Goal: Learn about a topic: Learn about a topic

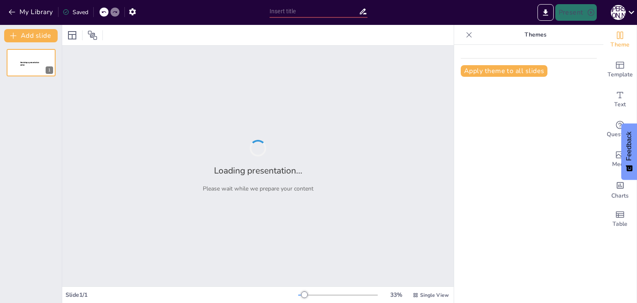
type input "Психология ғылымы: Күнделікті өмірдегі қолданбасы"
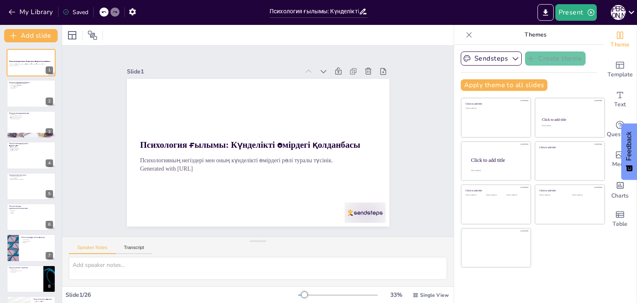
checkbox input "true"
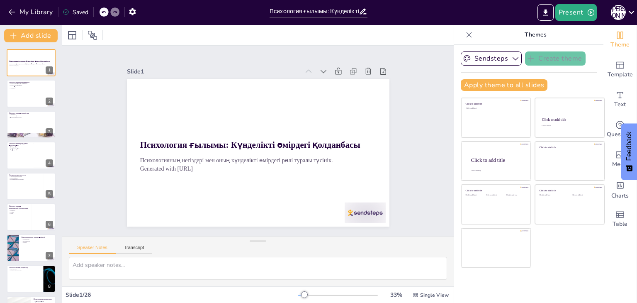
checkbox input "true"
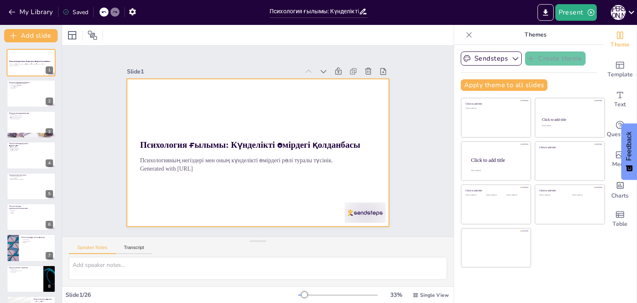
checkbox input "true"
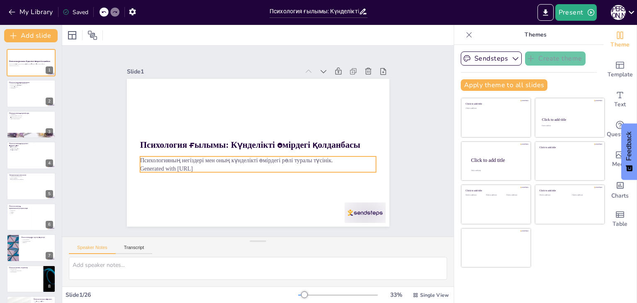
checkbox input "true"
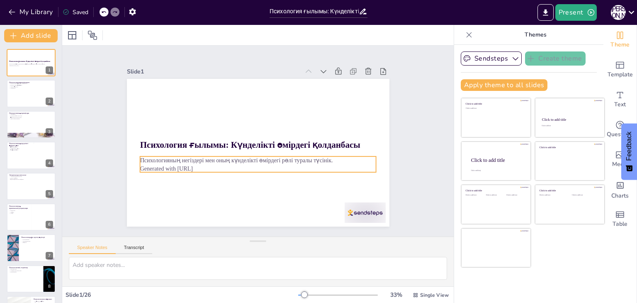
checkbox input "true"
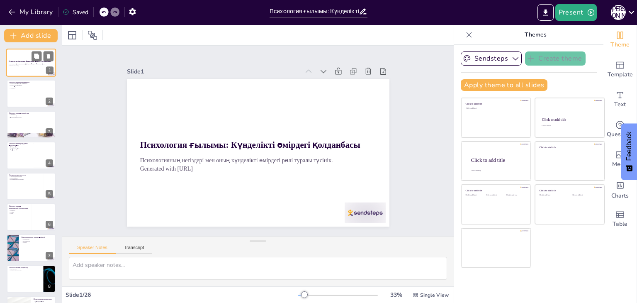
checkbox input "true"
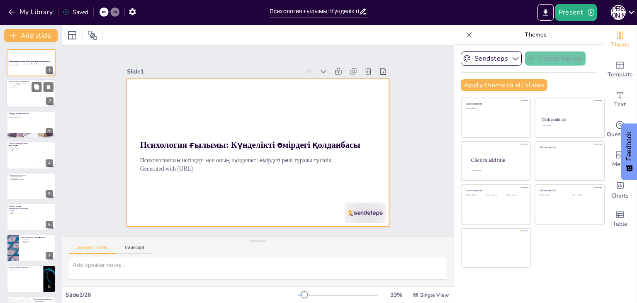
checkbox input "true"
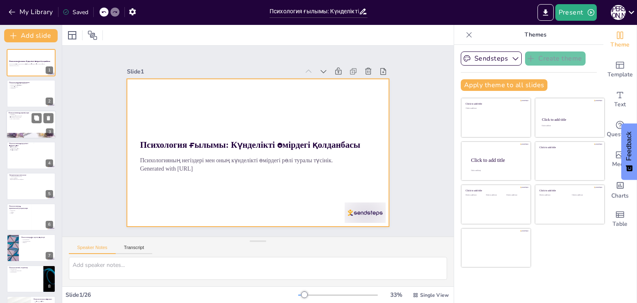
checkbox input "true"
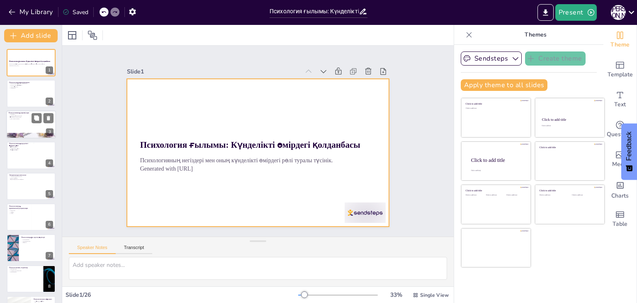
checkbox input "true"
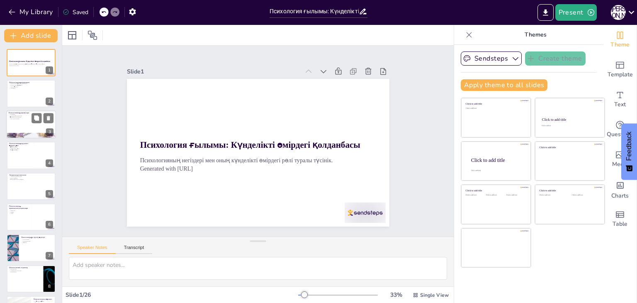
checkbox input "true"
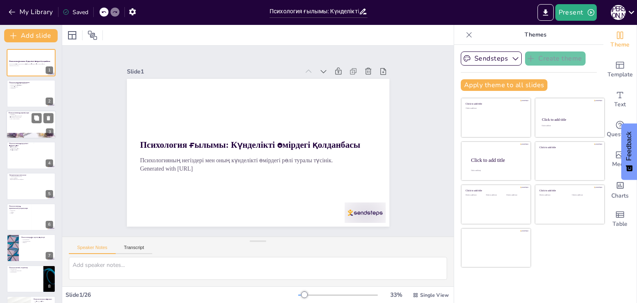
checkbox input "true"
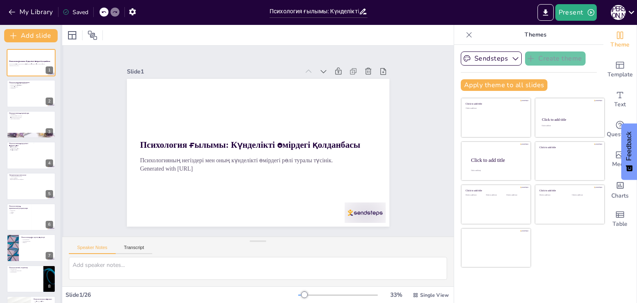
checkbox input "true"
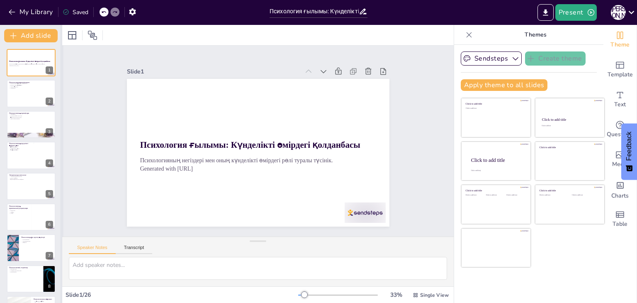
checkbox input "true"
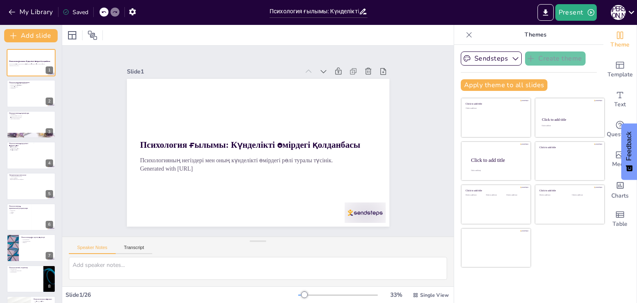
checkbox input "true"
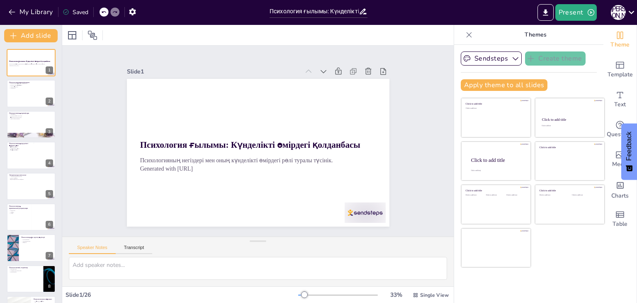
checkbox input "true"
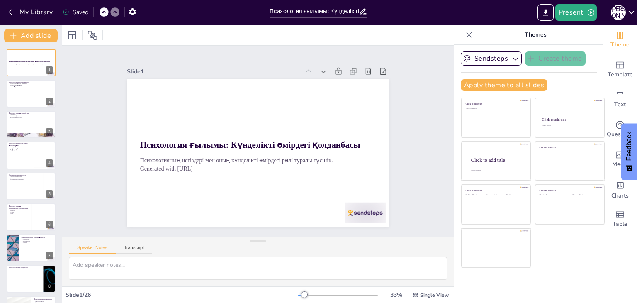
checkbox input "true"
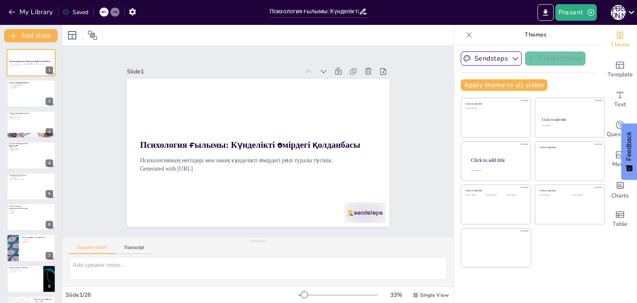
checkbox input "true"
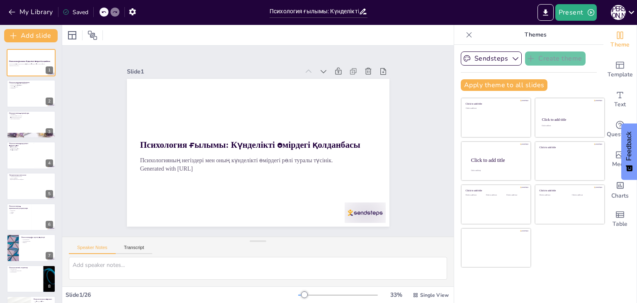
checkbox input "true"
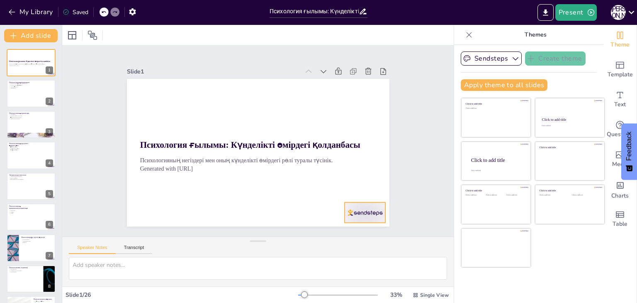
checkbox input "true"
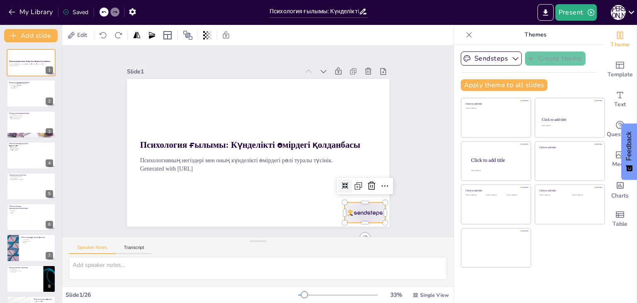
click at [338, 237] on div at bounding box center [315, 256] width 46 height 38
checkbox input "true"
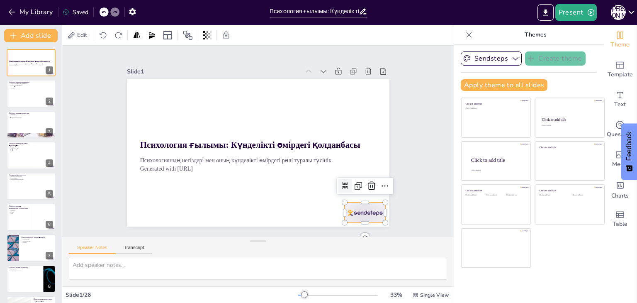
checkbox input "true"
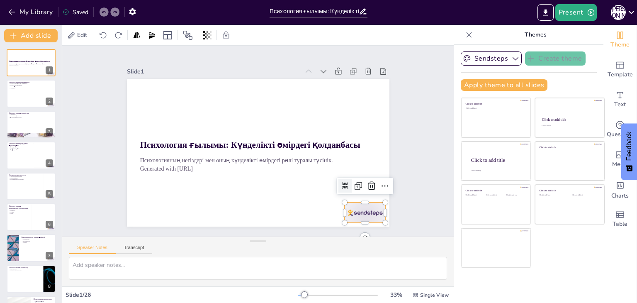
checkbox input "true"
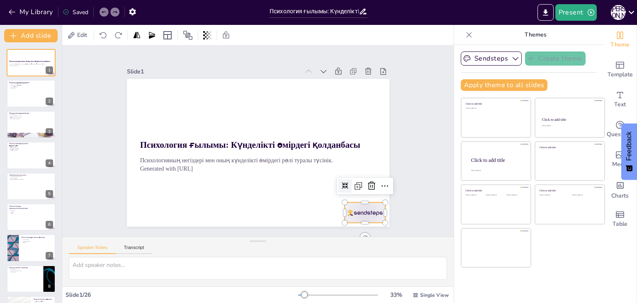
checkbox input "true"
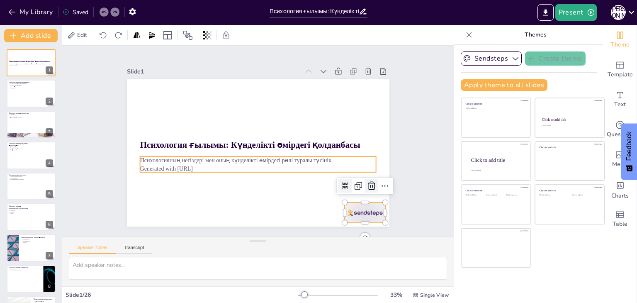
checkbox input "true"
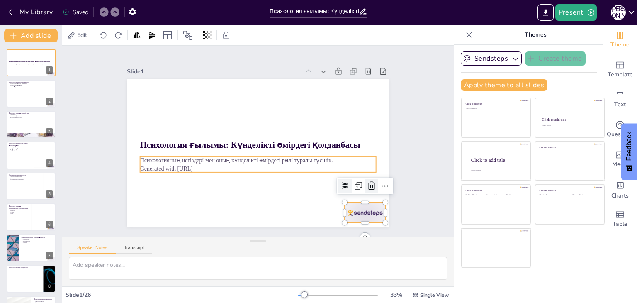
checkbox input "true"
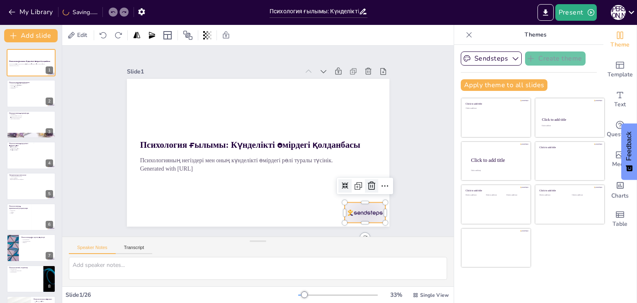
click at [320, 243] on icon at bounding box center [313, 250] width 14 height 14
checkbox input "true"
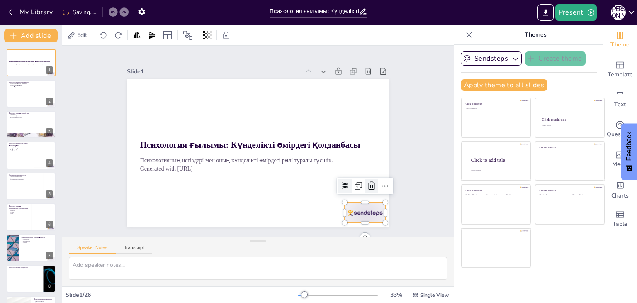
checkbox input "true"
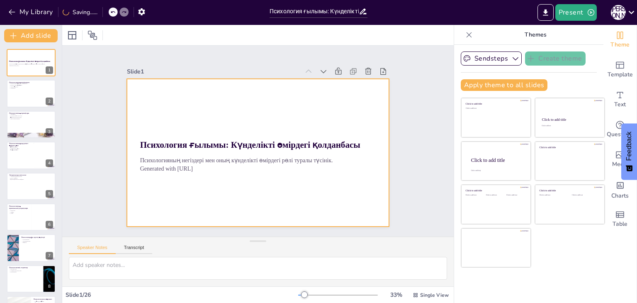
checkbox input "true"
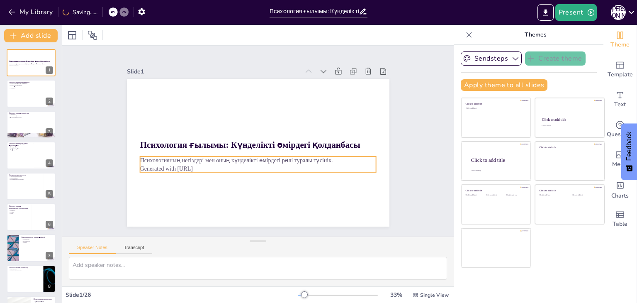
checkbox input "true"
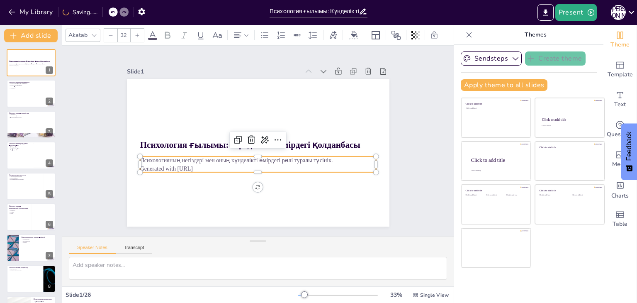
click at [194, 167] on p "Generated with [URL]" at bounding box center [252, 167] width 233 height 57
checkbox input "true"
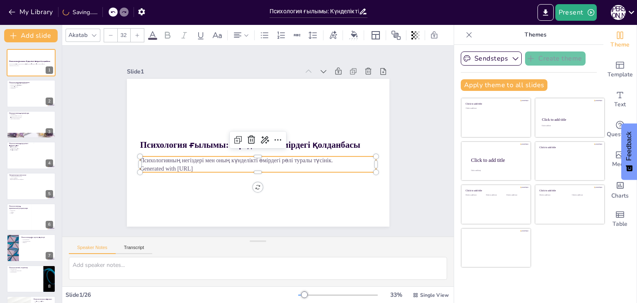
checkbox input "true"
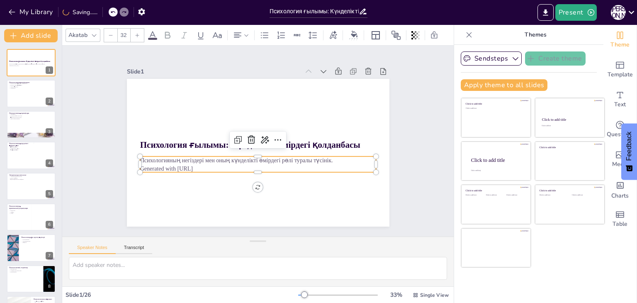
checkbox input "true"
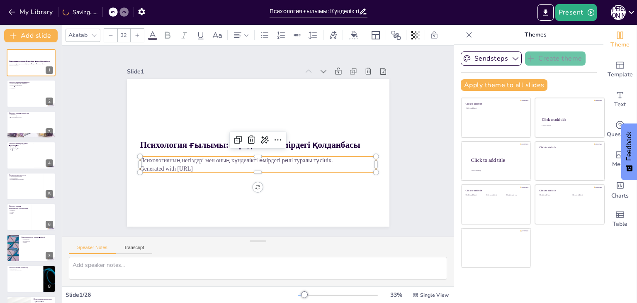
checkbox input "true"
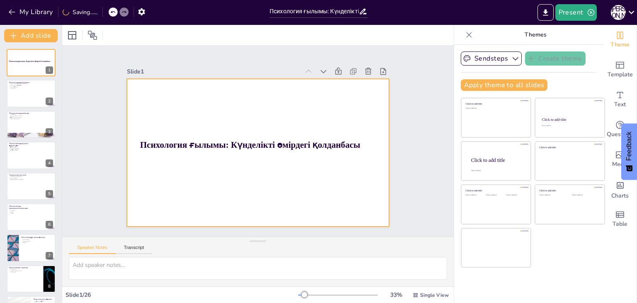
checkbox input "true"
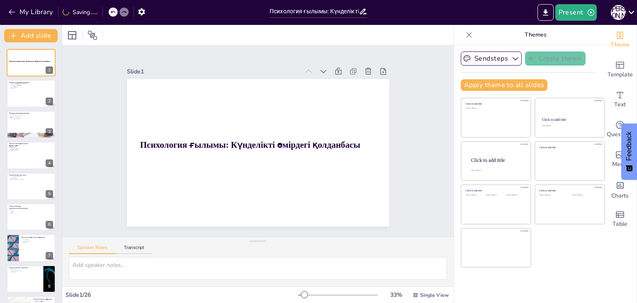
checkbox input "true"
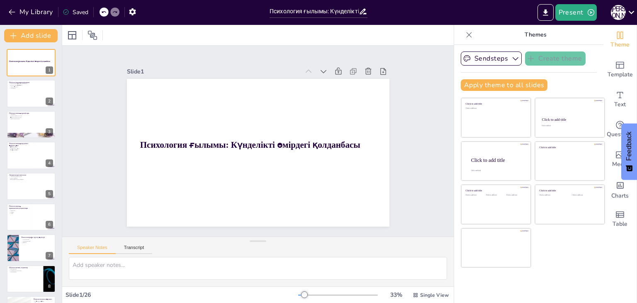
checkbox input "true"
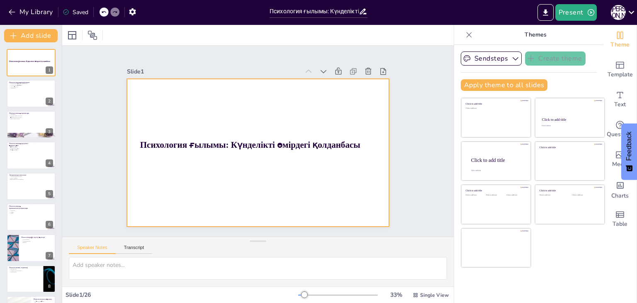
checkbox input "true"
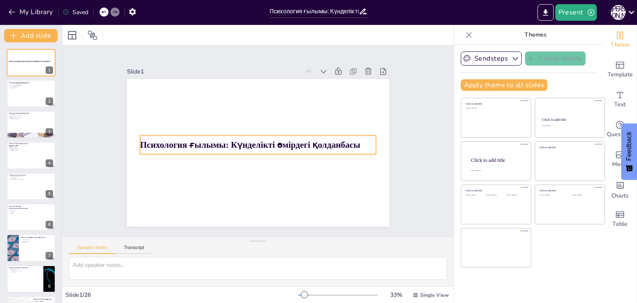
checkbox input "true"
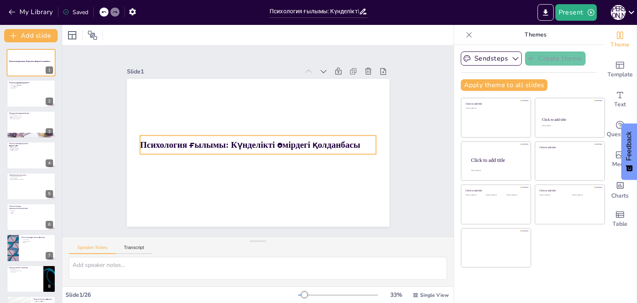
checkbox input "true"
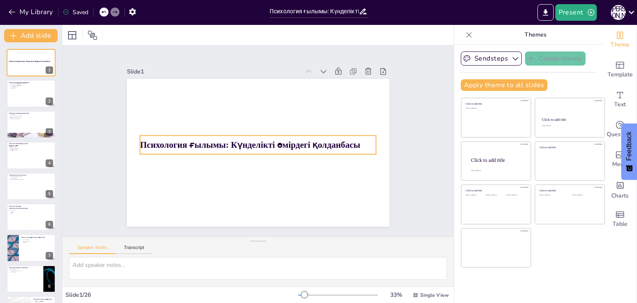
checkbox input "true"
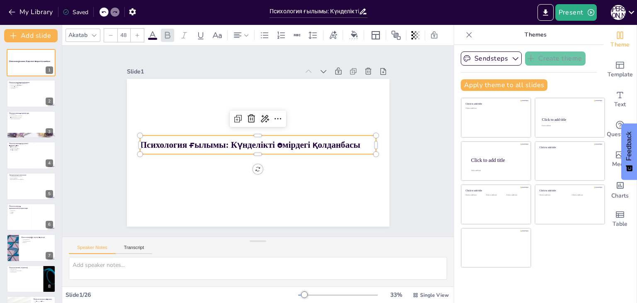
click at [258, 136] on p "Психология ғылымы: Күнделікті өмірдегі қолданбасы" at bounding box center [256, 144] width 221 height 107
checkbox input "true"
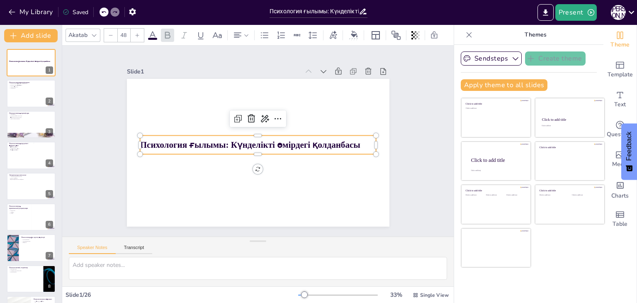
checkbox input "true"
click at [258, 136] on p "Психология ғылымы: Күнделікті өмірдегі қолданбасы" at bounding box center [257, 144] width 234 height 61
checkbox input "true"
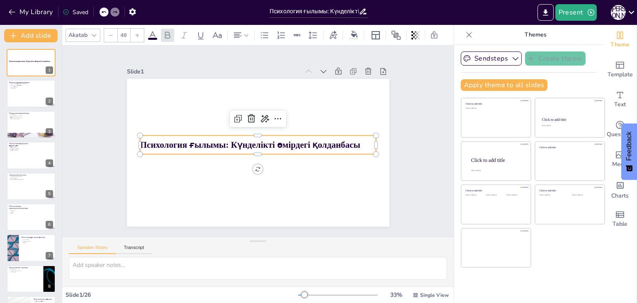
checkbox input "true"
click at [361, 146] on p "Психология ғылымы: Күнделікті өмірдегі қолданбасы" at bounding box center [256, 144] width 221 height 107
checkbox input "true"
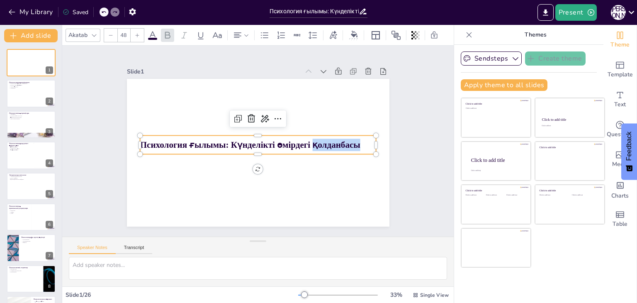
checkbox input "true"
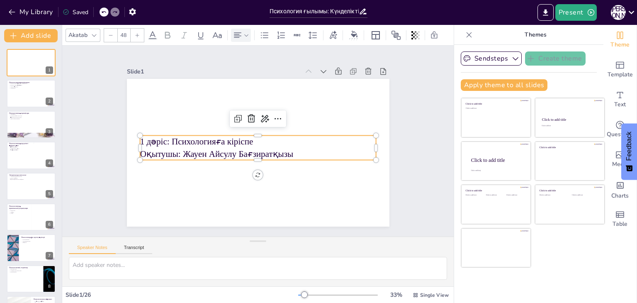
click at [240, 34] on icon at bounding box center [238, 35] width 10 height 10
click at [256, 57] on icon at bounding box center [257, 60] width 10 height 10
click at [220, 143] on p "1 дәріс: Психологияға кіріспе" at bounding box center [257, 141] width 221 height 107
click at [241, 30] on icon at bounding box center [238, 35] width 10 height 10
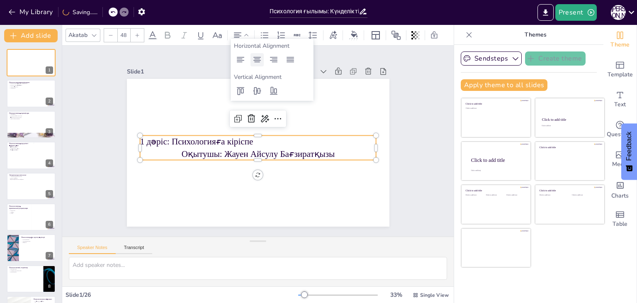
click at [256, 59] on icon at bounding box center [257, 59] width 7 height 5
click at [502, 55] on button "Sendsteps" at bounding box center [491, 58] width 61 height 14
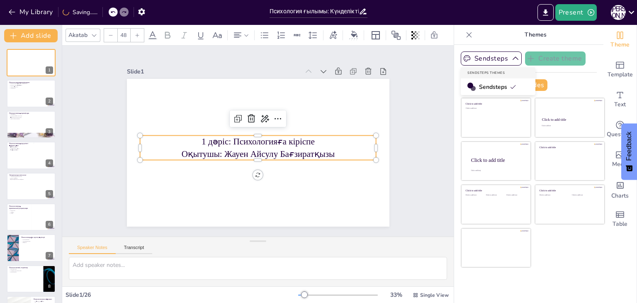
click at [495, 85] on span "Sendsteps" at bounding box center [497, 87] width 37 height 8
click at [296, 151] on p "Оқытушы: Жауен Айсулу Бағзиратқызы" at bounding box center [257, 153] width 237 height 37
click at [143, 37] on div at bounding box center [137, 35] width 13 height 13
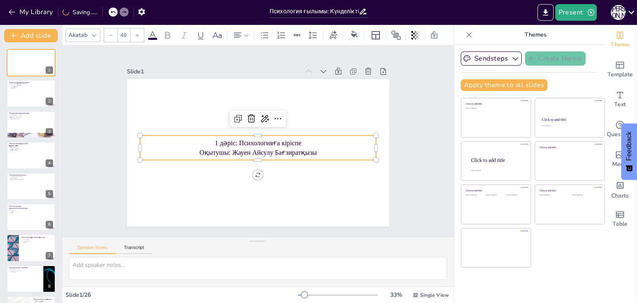
click at [136, 33] on icon at bounding box center [137, 35] width 5 height 5
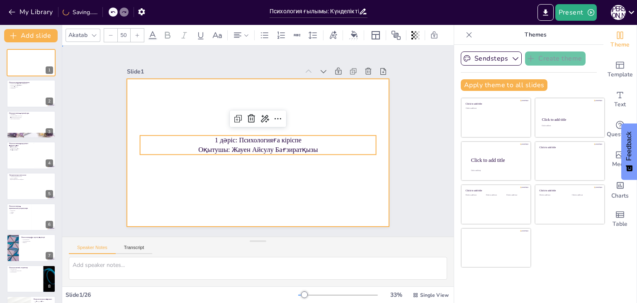
click at [257, 98] on div at bounding box center [254, 152] width 295 height 222
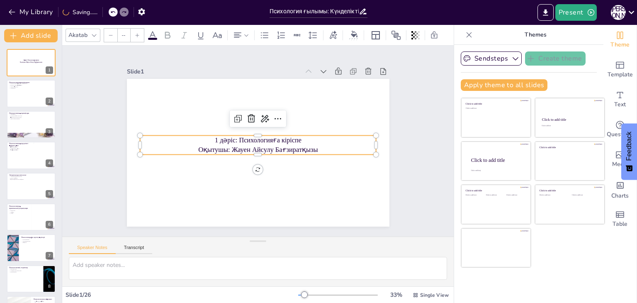
click at [257, 148] on p "Оқытушы: Жауен Айсулу Бағзиратқызы" at bounding box center [256, 149] width 233 height 59
click at [135, 33] on icon at bounding box center [137, 35] width 5 height 5
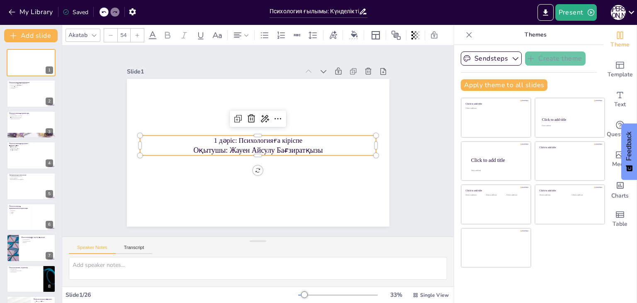
click at [135, 33] on icon at bounding box center [137, 35] width 5 height 5
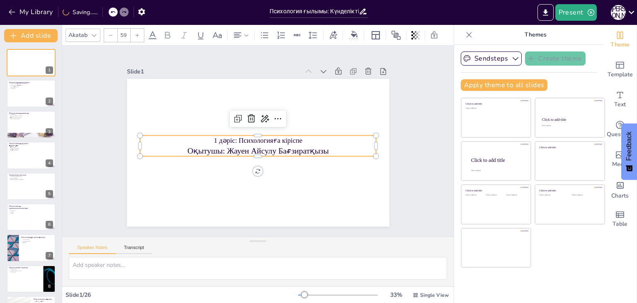
click at [135, 33] on icon at bounding box center [137, 35] width 5 height 5
click at [135, 34] on icon at bounding box center [137, 35] width 5 height 5
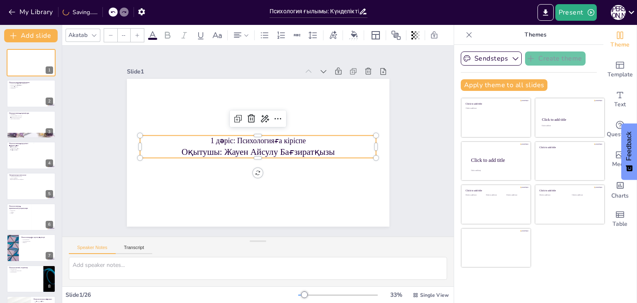
click at [135, 34] on icon at bounding box center [137, 35] width 5 height 5
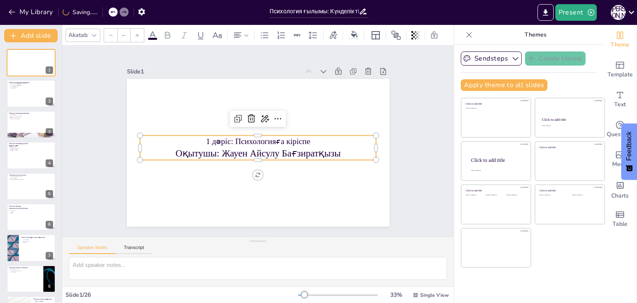
click at [135, 34] on icon at bounding box center [137, 35] width 5 height 5
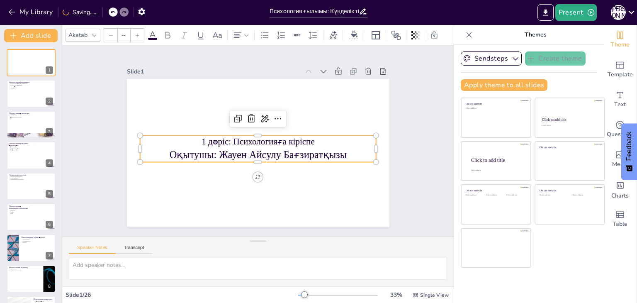
click at [135, 34] on icon at bounding box center [137, 35] width 5 height 5
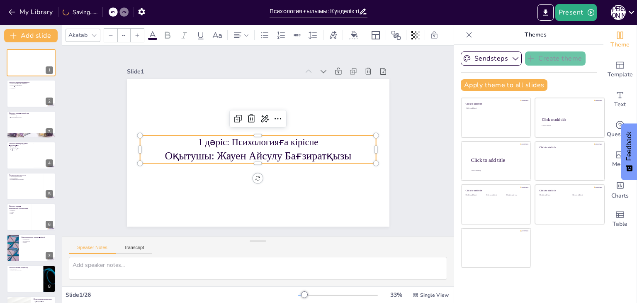
click at [135, 34] on icon at bounding box center [137, 35] width 5 height 5
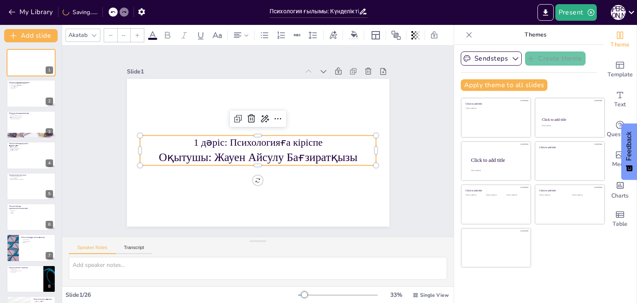
click at [135, 34] on icon at bounding box center [137, 35] width 5 height 5
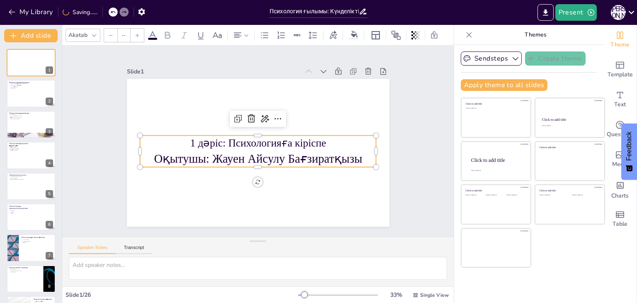
click at [135, 34] on icon at bounding box center [137, 35] width 5 height 5
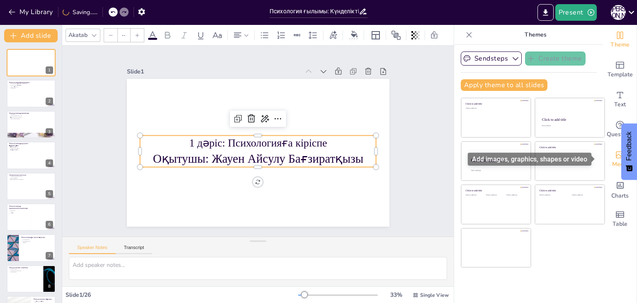
click at [616, 166] on span "Media" at bounding box center [620, 164] width 16 height 9
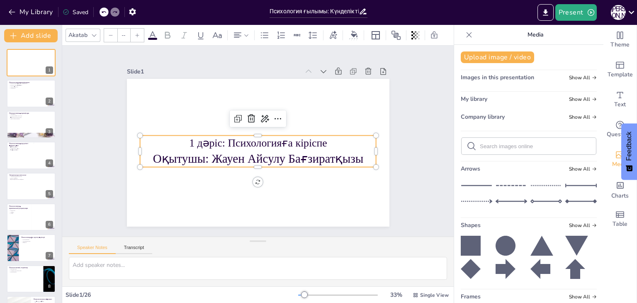
click at [524, 125] on div "Upload image / video Images in this presentation Show All My library Show All C…" at bounding box center [528, 174] width 149 height 258
click at [569, 114] on span "Show All" at bounding box center [583, 117] width 28 height 6
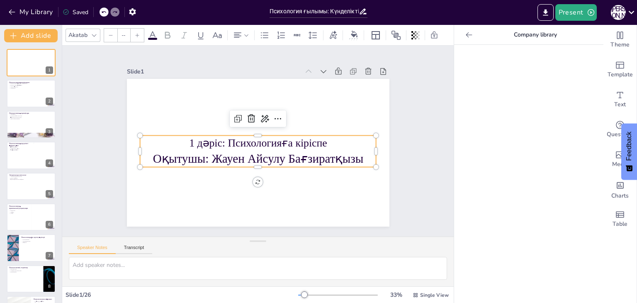
click at [563, 114] on div at bounding box center [528, 174] width 149 height 258
click at [183, 144] on p "1 дәріс: Психологияға кіріспе" at bounding box center [258, 143] width 234 height 64
click at [183, 144] on p "1 дәріс: Психологияға кіріспе" at bounding box center [258, 142] width 234 height 63
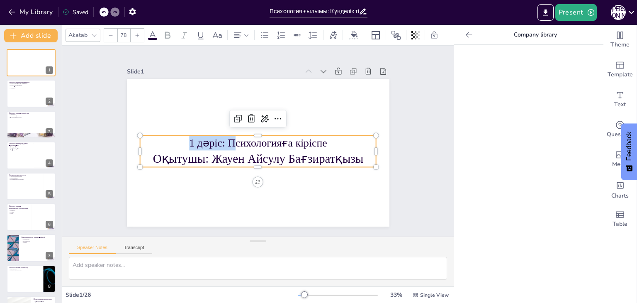
drag, startPoint x: 183, startPoint y: 144, endPoint x: 248, endPoint y: 143, distance: 65.2
click at [242, 143] on p "1 дәріс: Психологияға кіріспе" at bounding box center [257, 142] width 237 height 39
click at [323, 140] on p "1 дәріс: Психологияға кіріспе" at bounding box center [257, 142] width 229 height 87
drag, startPoint x: 186, startPoint y: 140, endPoint x: 325, endPoint y: 136, distance: 139.1
click at [325, 136] on p "1 дәріс: Психологияға кіріспе" at bounding box center [257, 142] width 212 height 131
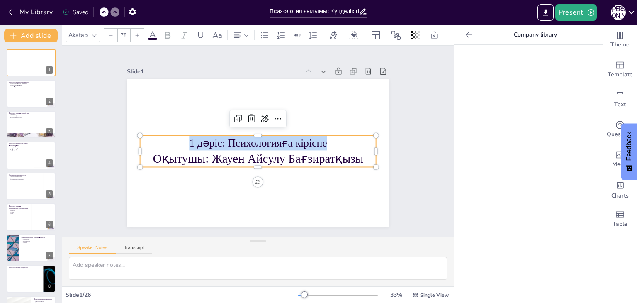
click at [136, 33] on icon at bounding box center [137, 35] width 5 height 5
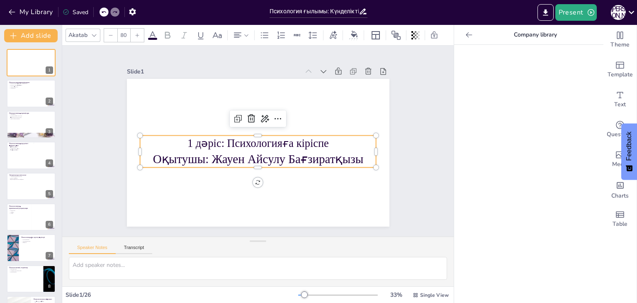
click at [136, 33] on icon at bounding box center [137, 35] width 5 height 5
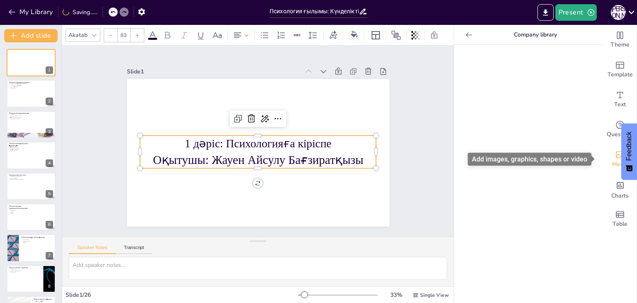
click at [604, 161] on div "Media" at bounding box center [620, 159] width 33 height 30
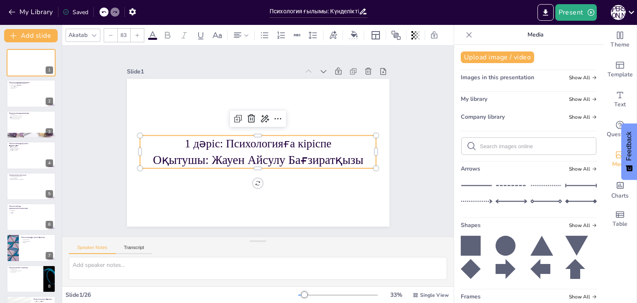
click at [541, 102] on div "My library Show All" at bounding box center [529, 100] width 136 height 11
click at [575, 80] on span "Show All" at bounding box center [583, 78] width 28 height 6
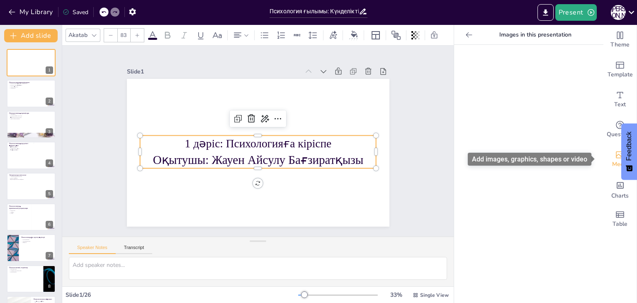
click at [615, 155] on icon "Add images, graphics, shapes or video" at bounding box center [620, 155] width 10 height 10
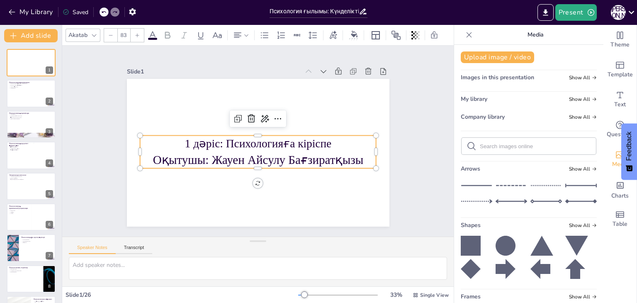
click at [500, 98] on div "My library Show All" at bounding box center [529, 100] width 136 height 11
click at [585, 96] on div "My library Show All" at bounding box center [529, 100] width 136 height 11
click at [592, 101] on icon at bounding box center [594, 99] width 5 height 5
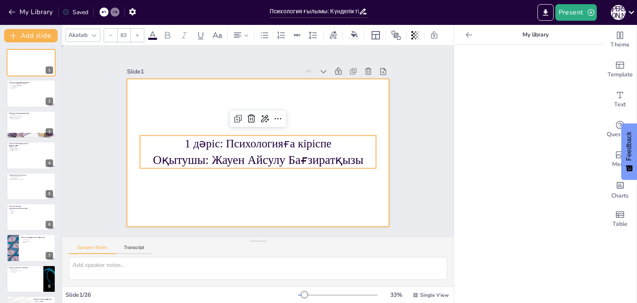
click at [333, 119] on div at bounding box center [253, 152] width 300 height 242
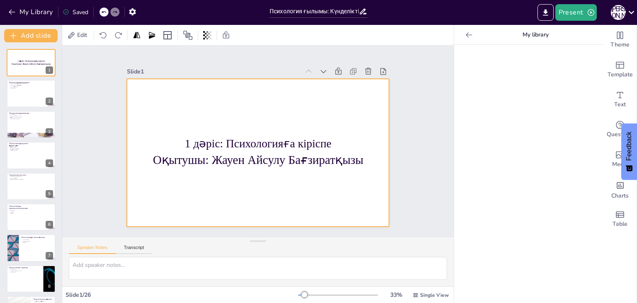
click at [324, 105] on div at bounding box center [251, 151] width 299 height 274
click at [394, 122] on div "Slide 1 1 дәріс: Психологияға кіріспе Оқытушы: Жауен Айсулу Бағзиратқызы Slide …" at bounding box center [258, 141] width 338 height 232
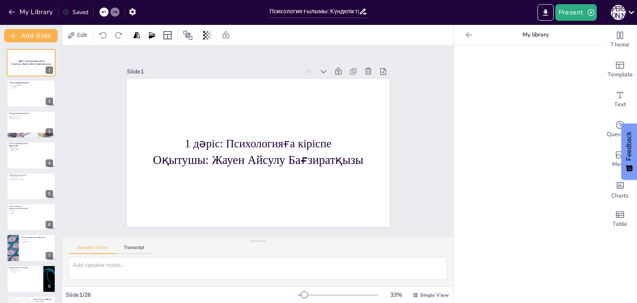
click at [394, 122] on div "Slide 1 1 дәріс: Психологияға кіріспе Оқытушы: Жауен Айсулу Бағзиратқызы Slide …" at bounding box center [258, 141] width 347 height 258
click at [394, 122] on div "Slide 1 1 дәріс: Психологияға кіріспе Оқытушы: Жауен Айсулу Бағзиратқызы Slide …" at bounding box center [258, 141] width 351 height 320
click at [32, 97] on div at bounding box center [31, 94] width 50 height 28
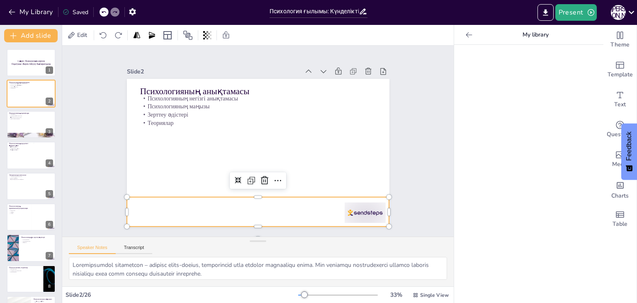
click at [231, 205] on div at bounding box center [188, 155] width 83 height 263
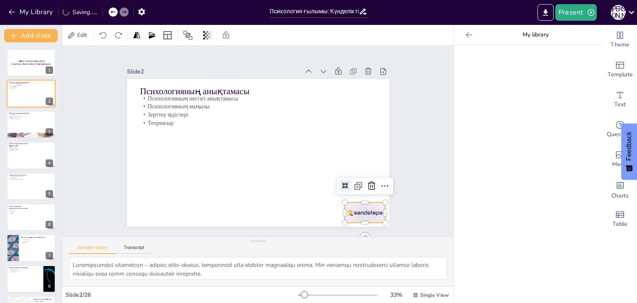
click at [364, 211] on div at bounding box center [357, 223] width 43 height 24
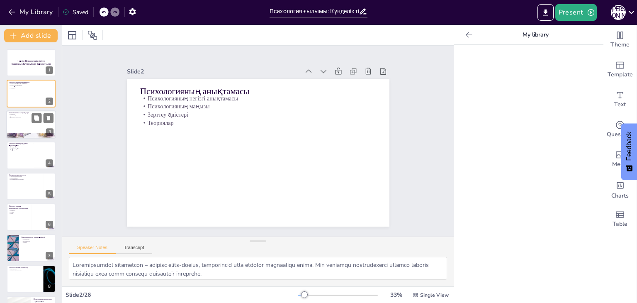
click at [26, 119] on div at bounding box center [31, 124] width 50 height 28
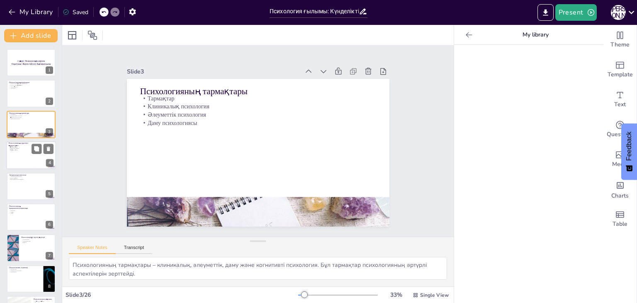
click at [8, 157] on div at bounding box center [31, 155] width 50 height 28
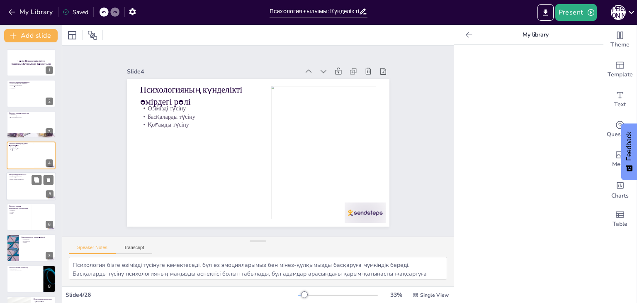
click at [20, 191] on div at bounding box center [31, 186] width 50 height 28
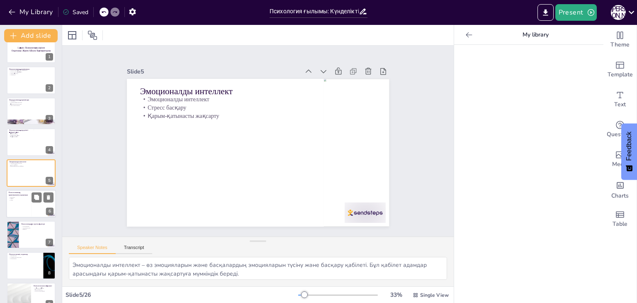
click at [22, 212] on div at bounding box center [31, 204] width 50 height 28
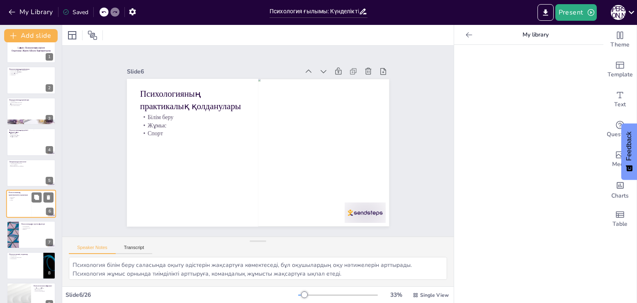
scroll to position [44, 0]
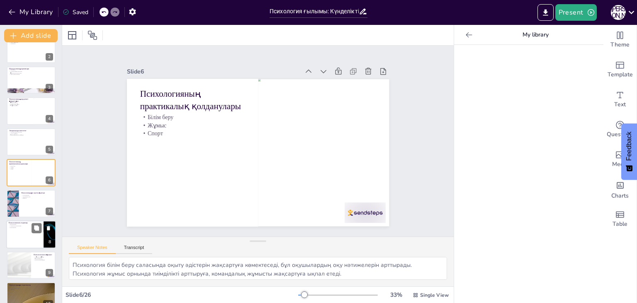
click at [24, 229] on div at bounding box center [31, 234] width 50 height 28
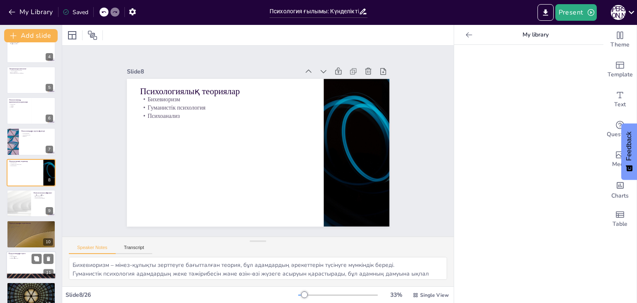
click at [35, 268] on div at bounding box center [31, 265] width 50 height 28
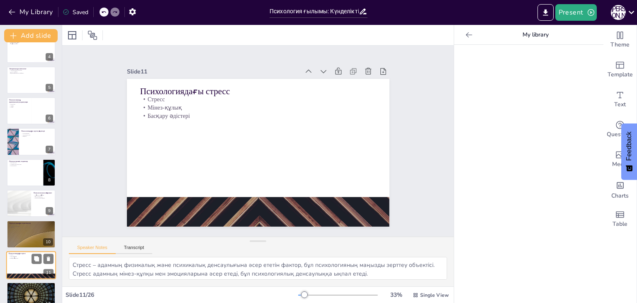
scroll to position [199, 0]
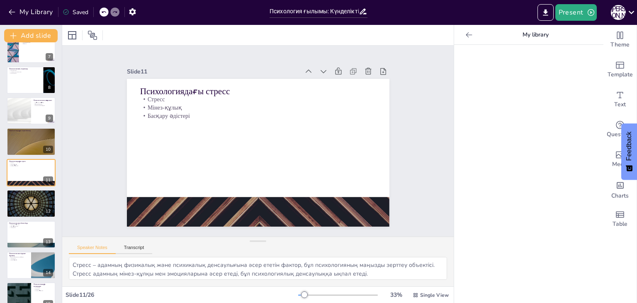
click at [33, 219] on div "1 дәріс: Психологияға кіріспе Оқытушы: Жауен Айсулу Бағзиратқызы 1 Психологияны…" at bounding box center [31, 249] width 62 height 799
click at [31, 194] on p "Мотивация" at bounding box center [31, 195] width 45 height 2
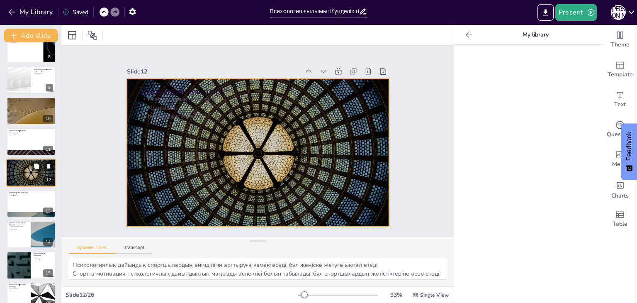
click at [31, 180] on div at bounding box center [31, 173] width 50 height 28
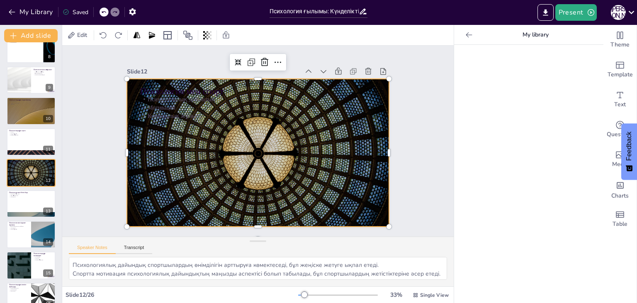
click at [230, 222] on div at bounding box center [254, 152] width 295 height 222
click at [30, 200] on div at bounding box center [31, 204] width 50 height 28
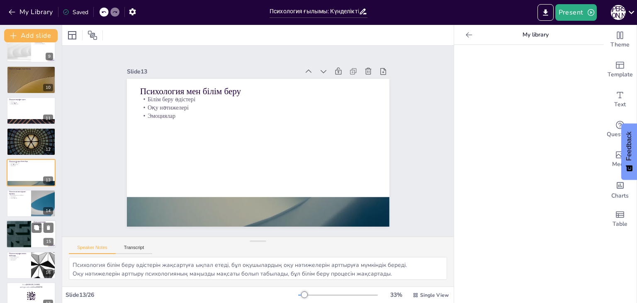
click at [23, 236] on div at bounding box center [19, 234] width 50 height 28
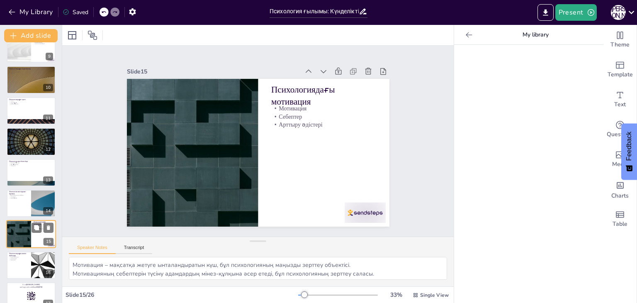
scroll to position [322, 0]
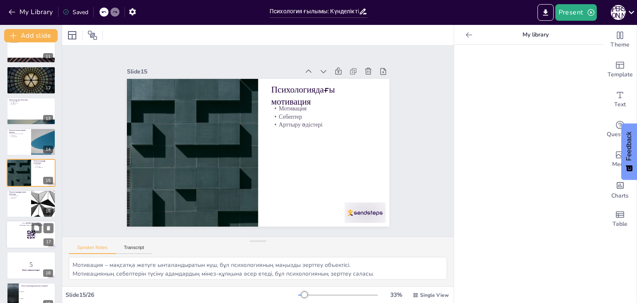
click at [28, 239] on div at bounding box center [31, 234] width 50 height 28
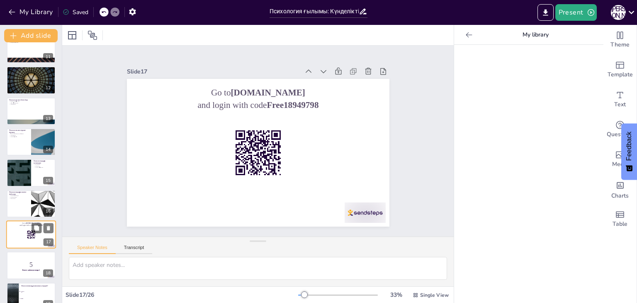
scroll to position [384, 0]
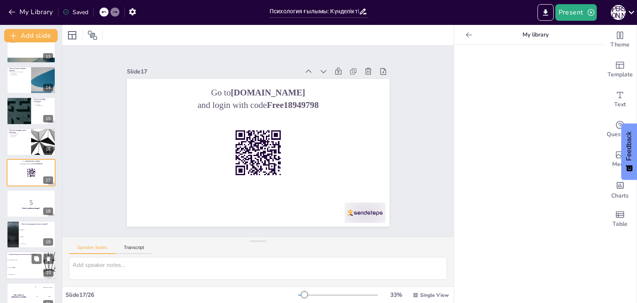
click at [19, 273] on li "C) Физикалық күш" at bounding box center [24, 274] width 37 height 7
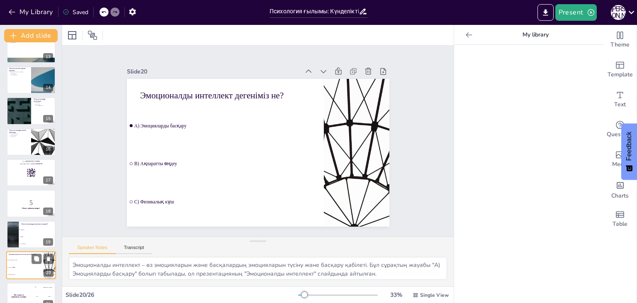
scroll to position [476, 0]
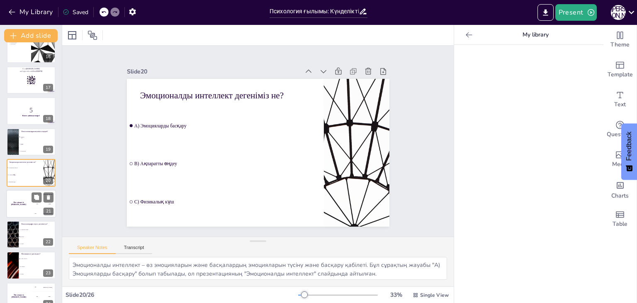
click at [32, 205] on div "200 Jaap" at bounding box center [43, 203] width 25 height 9
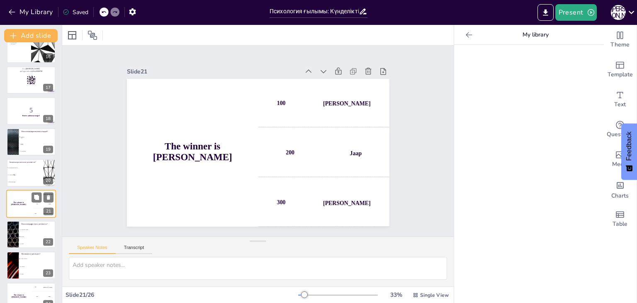
scroll to position [507, 0]
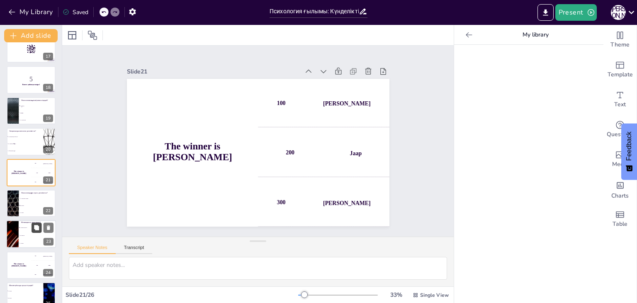
click at [32, 225] on button at bounding box center [37, 228] width 10 height 10
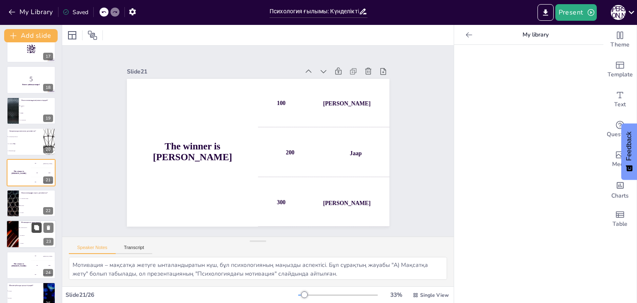
scroll to position [583, 0]
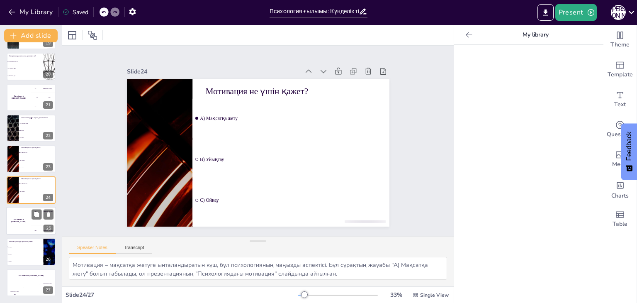
click at [26, 220] on h4 "The winner is [PERSON_NAME]" at bounding box center [18, 221] width 25 height 4
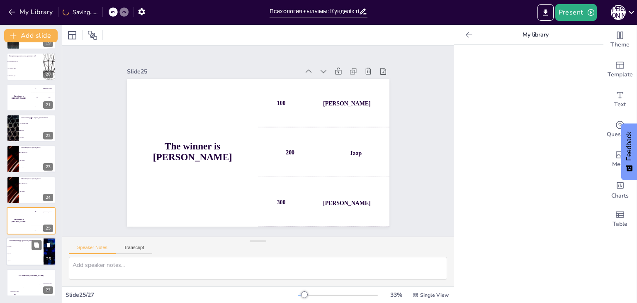
click at [44, 261] on div "26" at bounding box center [49, 259] width 10 height 7
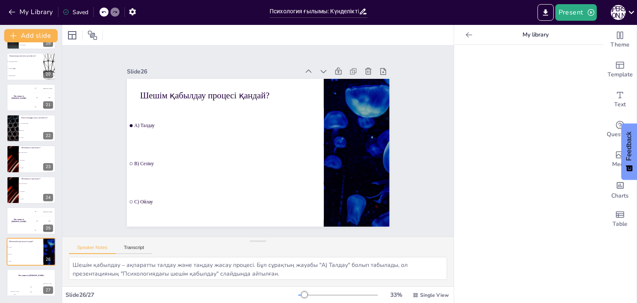
scroll to position [355, 0]
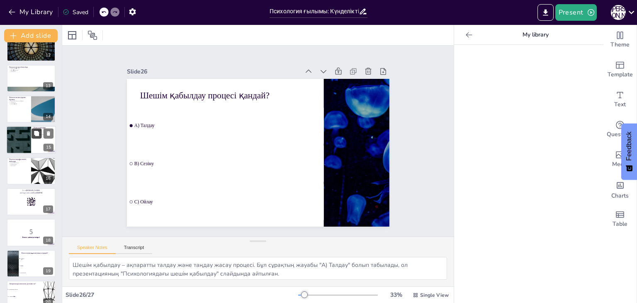
click at [34, 134] on icon at bounding box center [37, 134] width 6 height 6
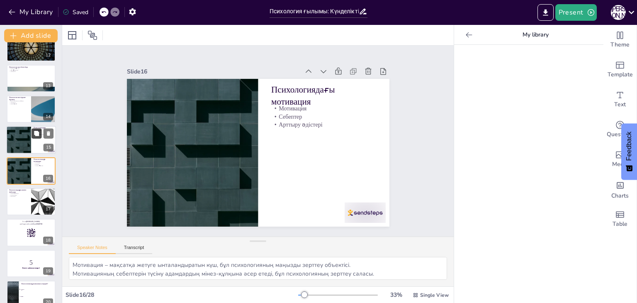
scroll to position [353, 0]
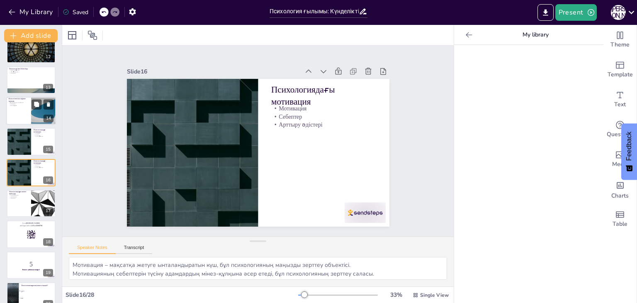
click at [22, 106] on div at bounding box center [31, 111] width 50 height 28
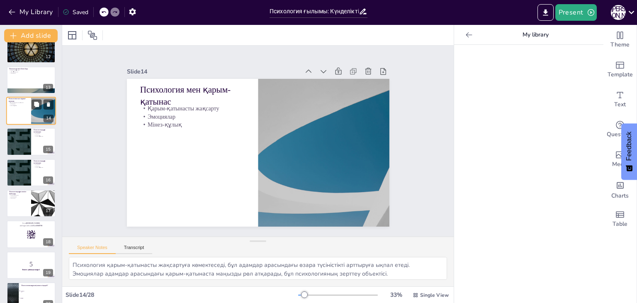
scroll to position [291, 0]
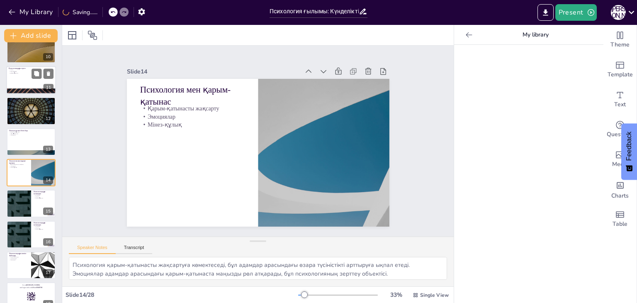
click at [22, 81] on div at bounding box center [31, 80] width 50 height 28
